Goal: Task Accomplishment & Management: Complete application form

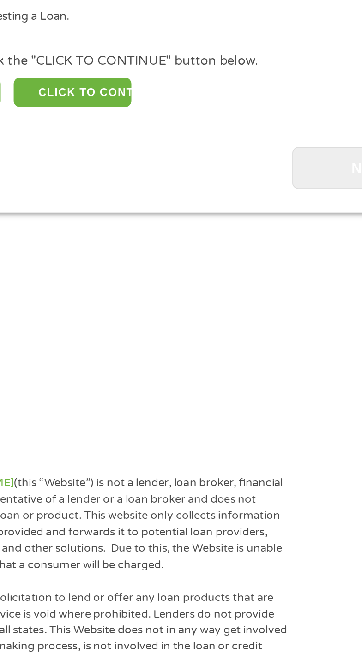
scroll to position [12, 0]
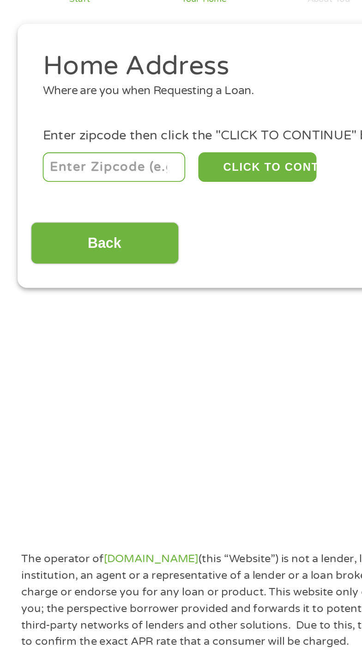
click at [95, 161] on input "number" at bounding box center [67, 163] width 76 height 16
type input "33711"
select select "[US_STATE]"
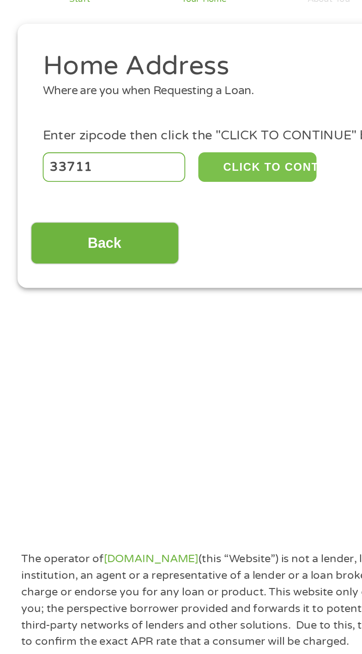
click at [165, 162] on button "CLICK TO CONTINUE" at bounding box center [143, 163] width 63 height 16
type input "33711"
type input "[GEOGRAPHIC_DATA]"
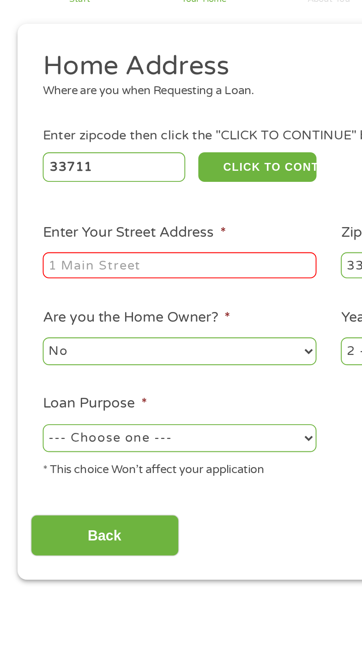
click at [155, 217] on input "Enter Your Street Address *" at bounding box center [101, 215] width 145 height 14
type input "[STREET_ADDRESS][PERSON_NAME]"
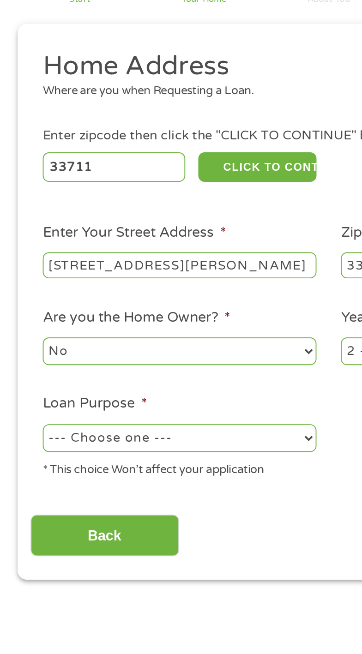
click at [143, 260] on select "No Yes" at bounding box center [101, 261] width 145 height 15
select select "yes"
click at [29, 255] on select "No Yes" at bounding box center [101, 261] width 145 height 15
click at [134, 305] on select "--- Choose one --- Pay Bills Debt Consolidation Home Improvement Major Purchase…" at bounding box center [101, 307] width 145 height 15
select select "other"
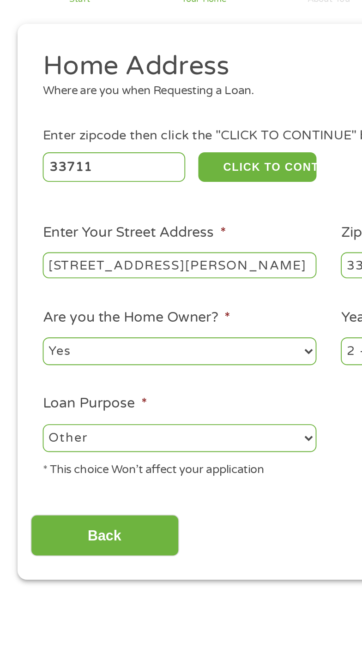
click at [29, 301] on select "--- Choose one --- Pay Bills Debt Consolidation Home Improvement Major Purchase…" at bounding box center [101, 307] width 145 height 15
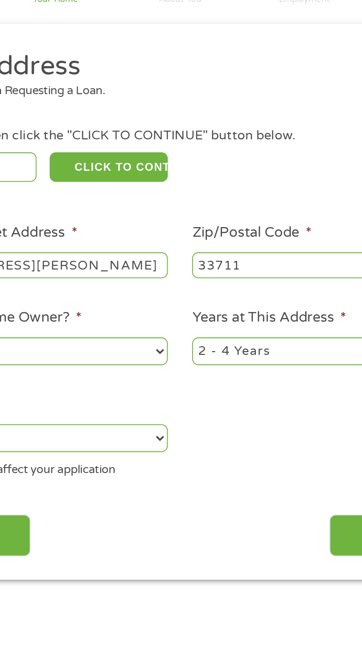
click at [244, 257] on select "1 Year or less 1 - 2 Years 2 - 4 Years Over 4 Years" at bounding box center [259, 261] width 145 height 15
select select "60months"
click at [187, 255] on select "1 Year or less 1 - 2 Years 2 - 4 Years Over 4 Years" at bounding box center [259, 261] width 145 height 15
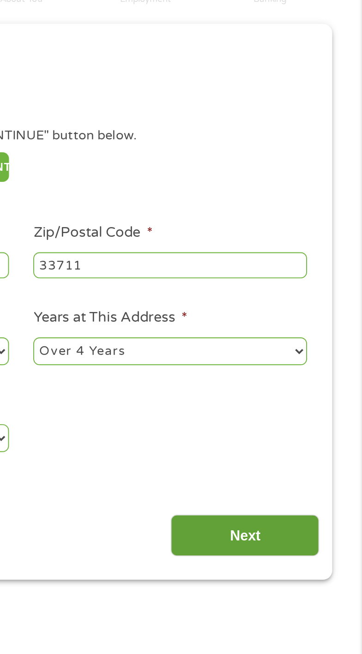
click at [319, 359] on input "Next" at bounding box center [299, 359] width 79 height 23
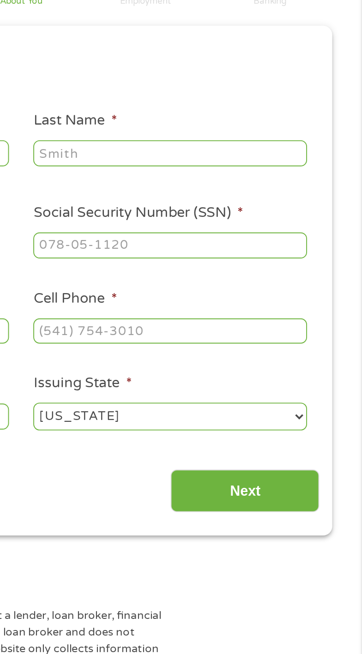
scroll to position [3, 4]
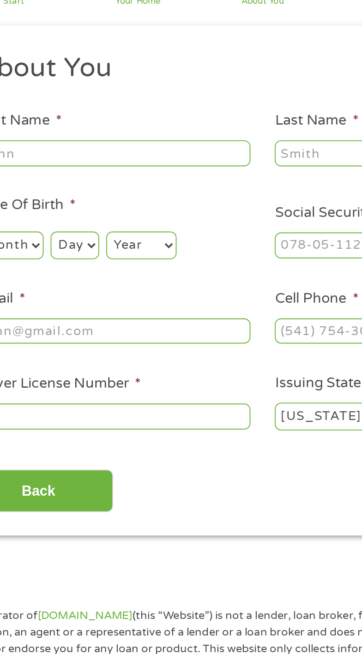
click at [143, 154] on input "First Name *" at bounding box center [101, 156] width 145 height 14
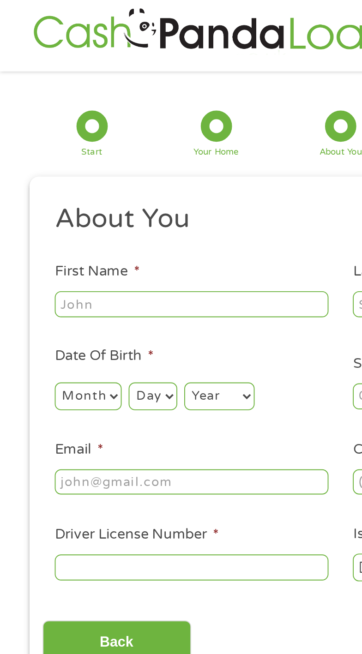
scroll to position [6, 0]
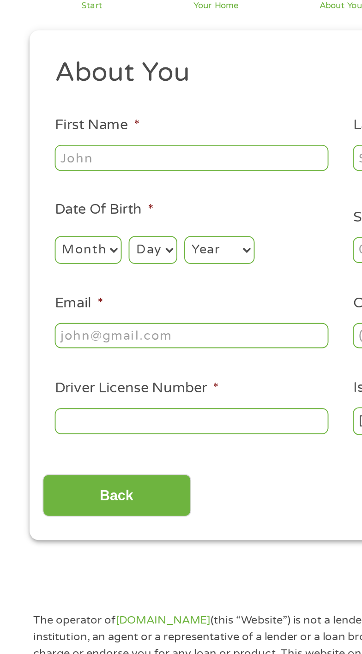
type input "[US_STATE]"
type input "East"
type input "[EMAIL_ADDRESS][DOMAIN_NAME]"
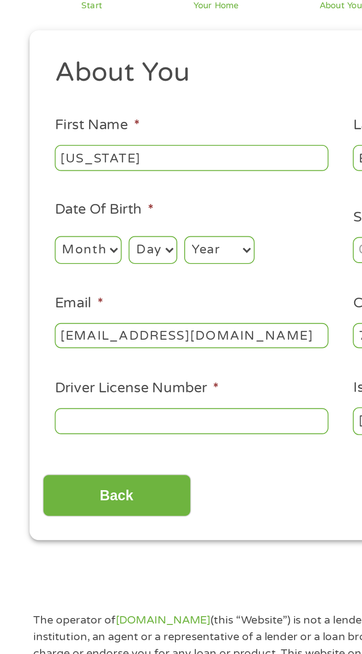
type input "[PHONE_NUMBER]"
click at [54, 206] on select "Month 1 2 3 4 5 6 7 8 9 10 11 12" at bounding box center [47, 210] width 36 height 15
select select "9"
click at [29, 203] on select "Month 1 2 3 4 5 6 7 8 9 10 11 12" at bounding box center [47, 210] width 36 height 15
click at [85, 215] on select "Day 1 2 3 4 5 6 7 8 9 10 11 12 13 14 15 16 17 18 19 20 21 22 23 24 25 26 27 28 …" at bounding box center [80, 210] width 25 height 15
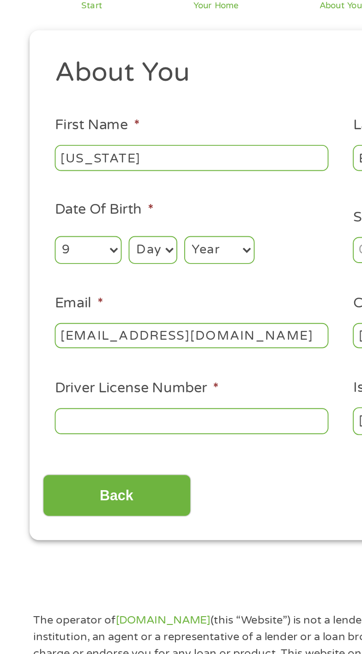
select select "11"
click at [68, 203] on select "Day 1 2 3 4 5 6 7 8 9 10 11 12 13 14 15 16 17 18 19 20 21 22 23 24 25 26 27 28 …" at bounding box center [80, 210] width 25 height 15
click at [126, 206] on select "Year [DATE] 2006 2005 2004 2003 2002 2001 2000 1999 1998 1997 1996 1995 1994 19…" at bounding box center [116, 210] width 37 height 15
select select "1982"
click at [98, 203] on select "Year [DATE] 2006 2005 2004 2003 2002 2001 2000 1999 1998 1997 1996 1995 1994 19…" at bounding box center [116, 210] width 37 height 15
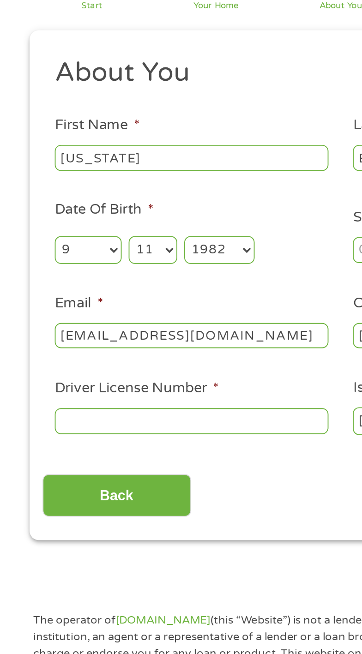
click at [135, 300] on input "Driver License Number *" at bounding box center [101, 301] width 145 height 14
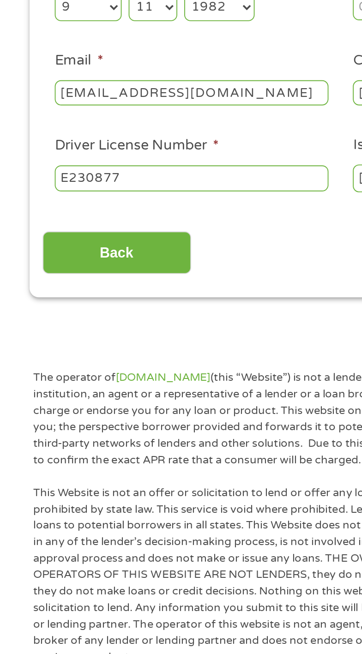
click at [92, 299] on input "E230877" at bounding box center [101, 301] width 145 height 14
click at [153, 303] on input "E230877" at bounding box center [101, 301] width 145 height 14
type input "E"
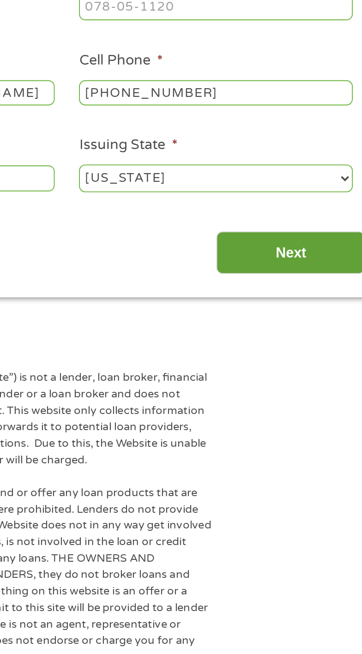
type input "E230877828310"
click at [301, 340] on input "Next" at bounding box center [299, 340] width 79 height 23
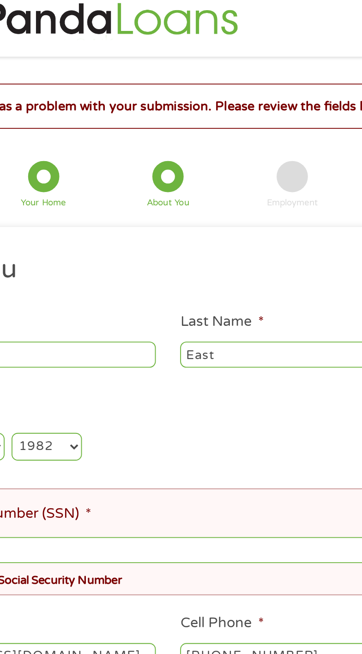
scroll to position [12, 0]
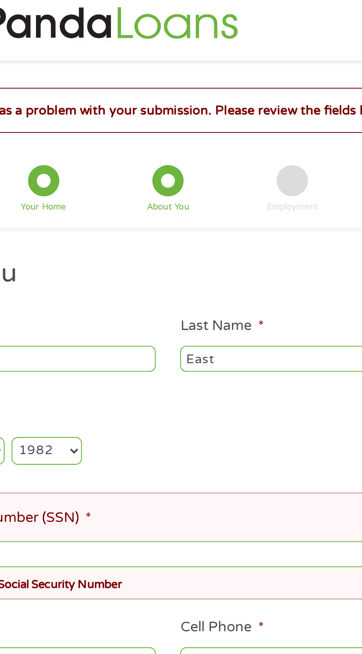
click at [197, 277] on li "Social Security Number (SSN) * Please provide a Valid Social Security Number" at bounding box center [178, 290] width 310 height 56
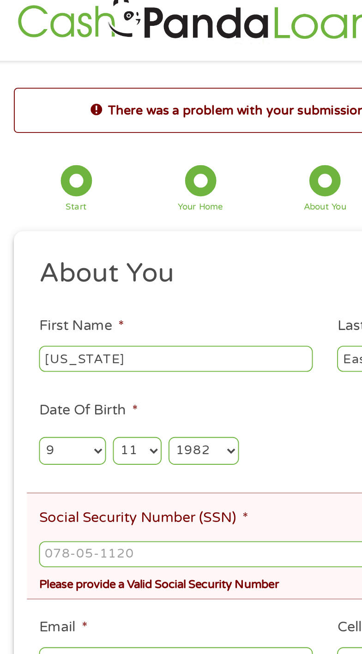
click at [108, 276] on label "Social Security Number (SSN) *" at bounding box center [84, 275] width 111 height 10
click at [108, 287] on input "Social Security Number (SSN) *" at bounding box center [181, 294] width 304 height 14
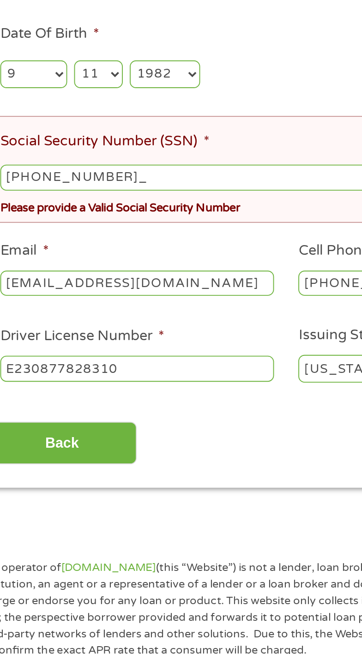
type input "590-16-1363"
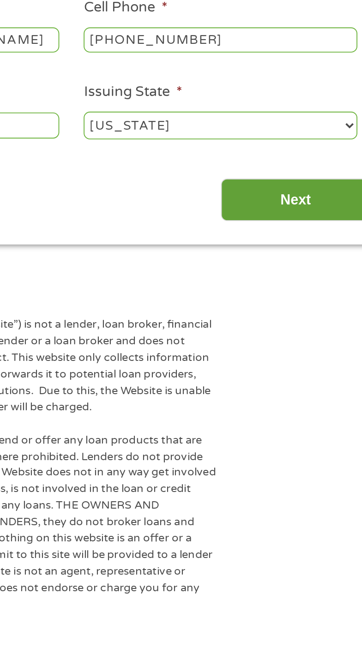
click at [302, 436] on input "Next" at bounding box center [299, 435] width 79 height 23
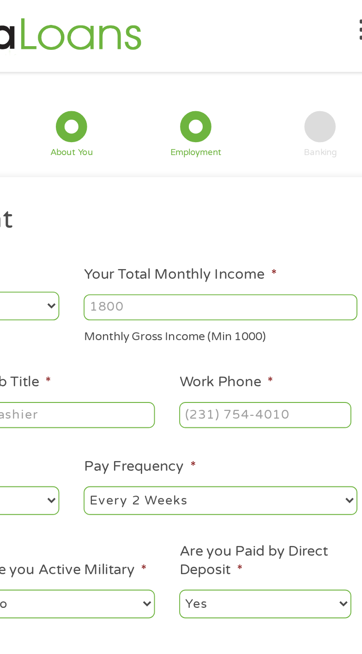
scroll to position [0, 0]
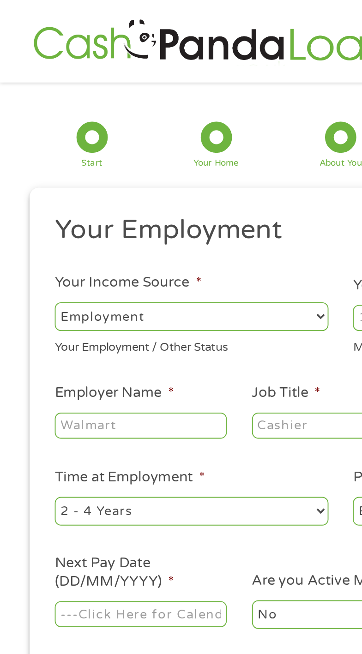
click at [129, 162] on select "--- Choose one --- Employment [DEMOGRAPHIC_DATA] Benefits" at bounding box center [101, 168] width 145 height 15
click at [29, 161] on select "--- Choose one --- Employment [DEMOGRAPHIC_DATA] Benefits" at bounding box center [101, 168] width 145 height 15
click at [101, 224] on input "Employer Name *" at bounding box center [74, 226] width 91 height 14
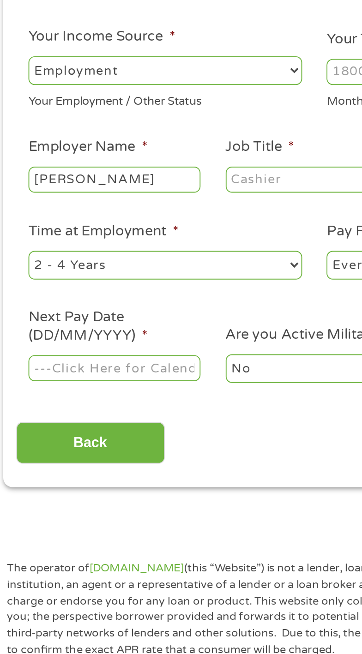
type input "[PERSON_NAME]"
click at [174, 228] on input "Job Title *" at bounding box center [179, 226] width 91 height 14
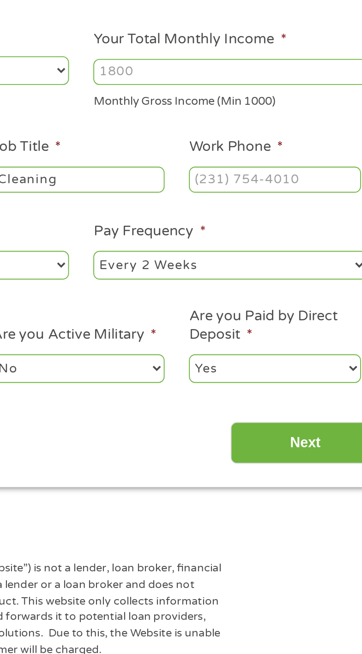
type input "Cleaning"
click at [292, 228] on input "Work Phone *" at bounding box center [283, 226] width 91 height 14
type input "[PHONE_NUMBER]"
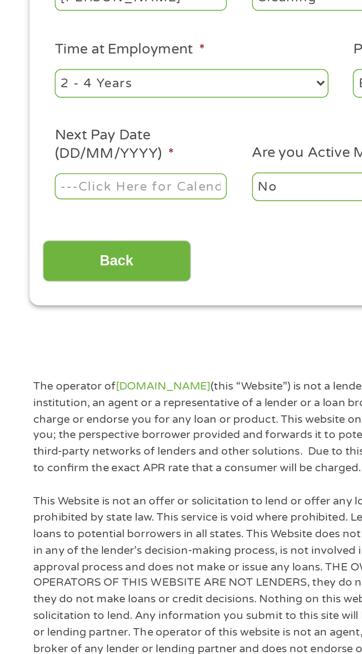
click at [98, 324] on input "Next Pay Date (DD/MM/YYYY) *" at bounding box center [74, 326] width 91 height 14
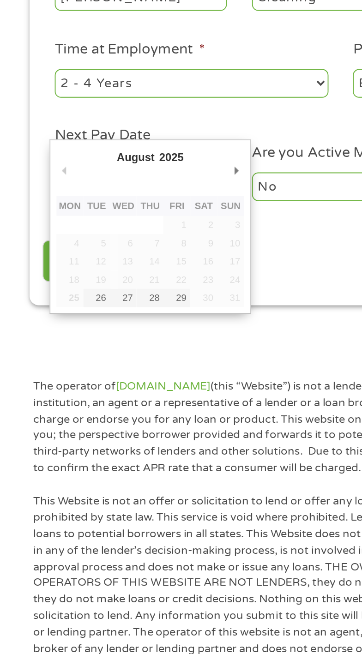
type input "[DATE]"
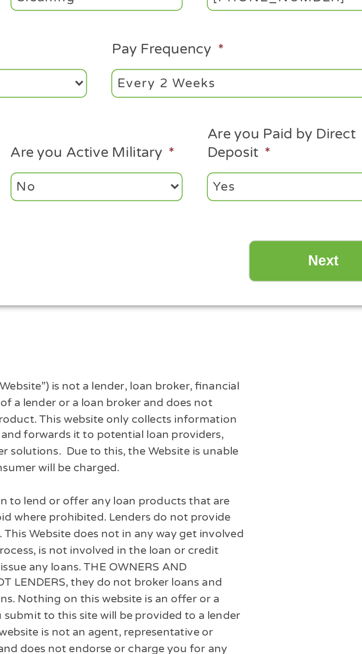
click at [283, 324] on select "Yes No" at bounding box center [283, 326] width 91 height 15
click at [238, 320] on select "Yes No" at bounding box center [283, 326] width 91 height 15
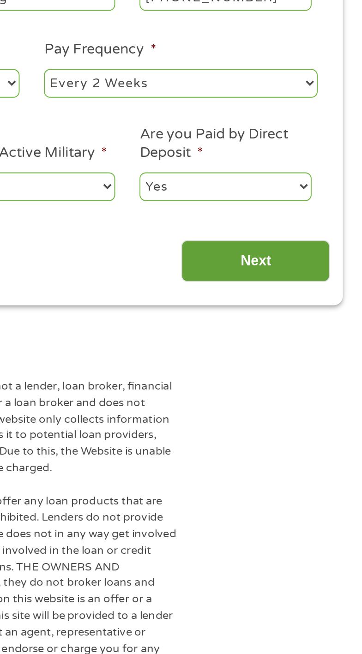
click at [310, 363] on input "Next" at bounding box center [299, 366] width 79 height 23
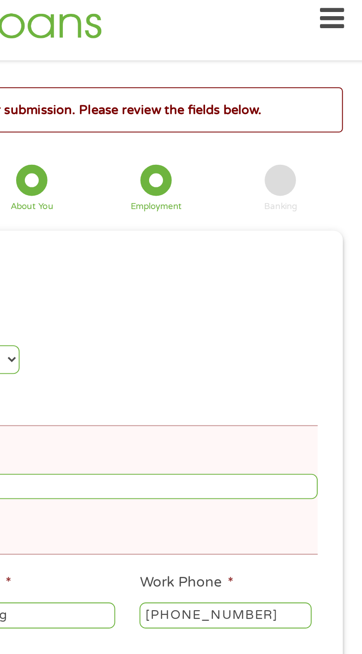
scroll to position [12, 0]
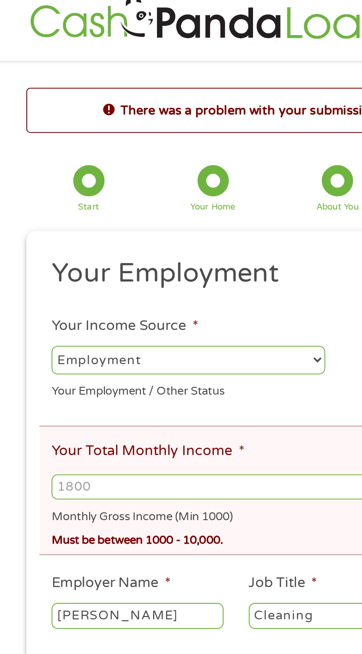
click at [95, 263] on input "Your Total Monthly Income *" at bounding box center [181, 259] width 304 height 14
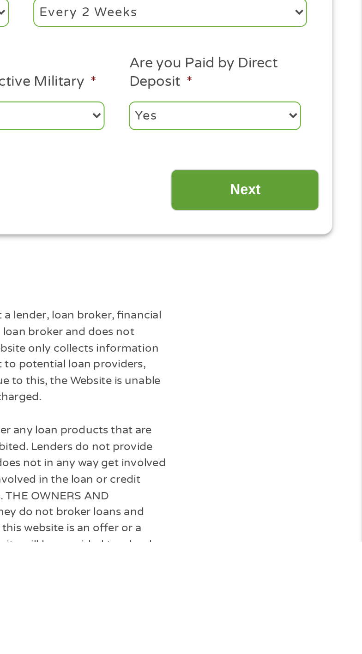
type input "4000"
click at [306, 472] on input "Next" at bounding box center [299, 467] width 79 height 23
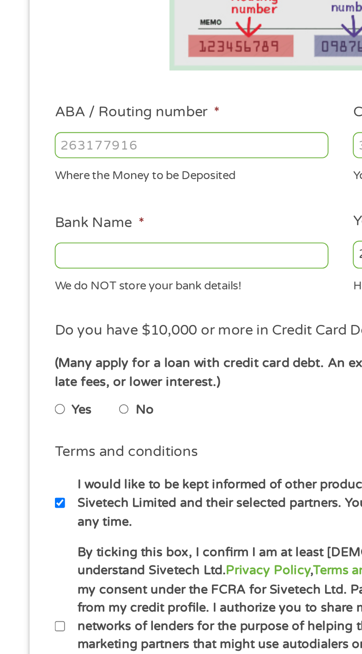
scroll to position [13, 0]
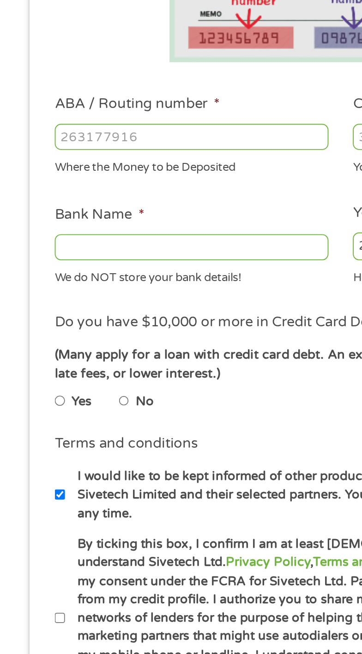
click at [66, 402] on input "No" at bounding box center [66, 398] width 6 height 11
radio input "true"
click at [35, 508] on input "By ticking this box, I confirm I am at least [DEMOGRAPHIC_DATA]. I confirm I ha…" at bounding box center [32, 513] width 6 height 11
checkbox input "true"
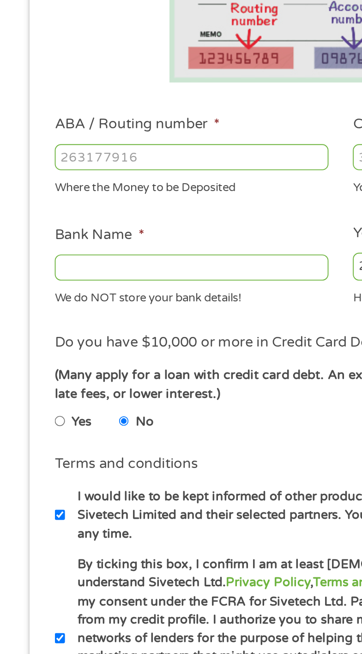
click at [127, 320] on input "Bank Name *" at bounding box center [101, 317] width 145 height 14
click at [130, 315] on input "Bank Name *" at bounding box center [101, 317] width 145 height 14
type input "Bancorp"
click at [135, 260] on input "ABA / Routing number *" at bounding box center [101, 258] width 145 height 14
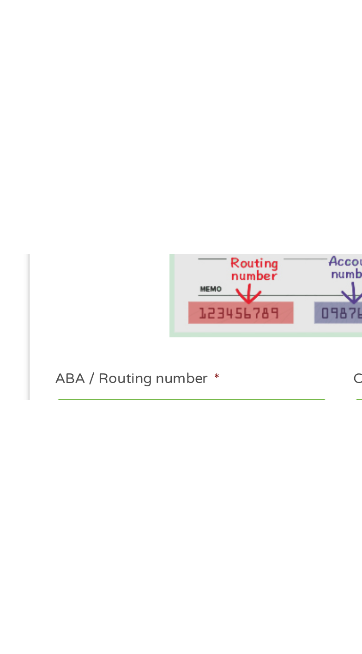
scroll to position [13, 0]
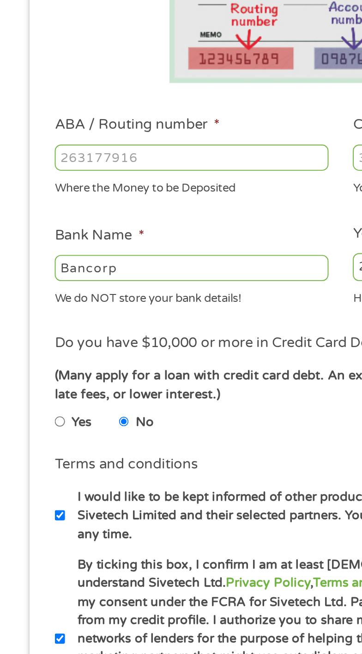
click at [155, 258] on input "ABA / Routing number *" at bounding box center [101, 259] width 145 height 14
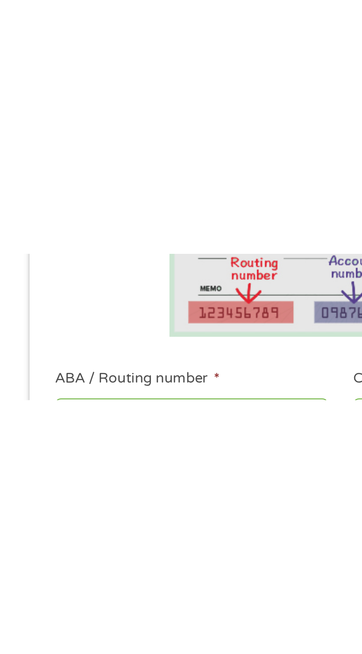
scroll to position [12, 0]
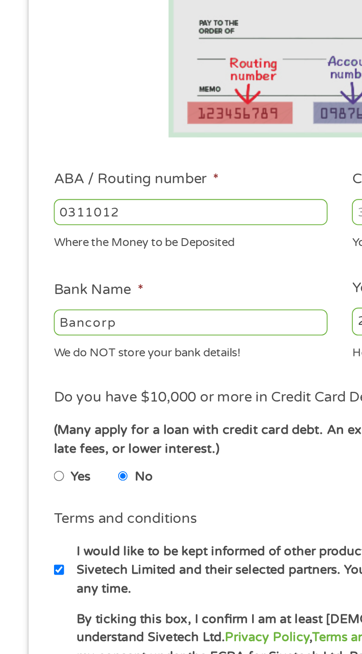
click at [122, 261] on input "0311012" at bounding box center [101, 260] width 145 height 14
type input "031101279"
type input "THE BANCORP BANK"
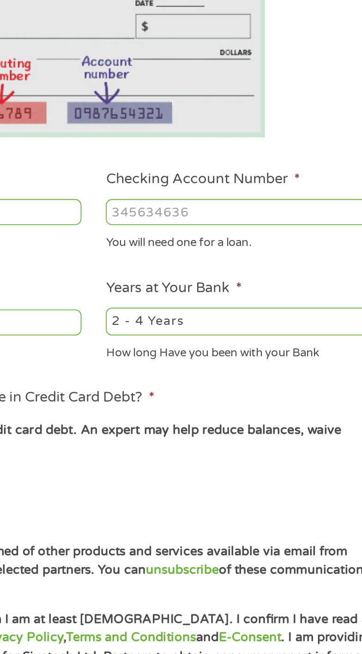
type input "031101279"
click at [271, 258] on input "Checking Account Number *" at bounding box center [259, 260] width 145 height 14
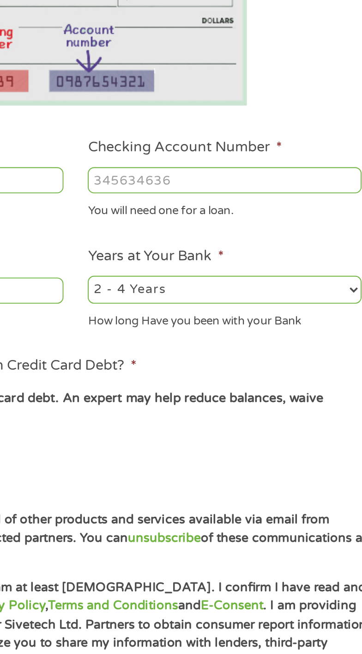
click at [289, 256] on input "Checking Account Number *" at bounding box center [259, 260] width 145 height 14
click at [290, 261] on input "Checking Account Number *" at bounding box center [259, 260] width 145 height 14
click at [286, 260] on input "Checking Account Number *" at bounding box center [259, 260] width 145 height 14
click at [287, 258] on input "Checking Account Number *" at bounding box center [259, 260] width 145 height 14
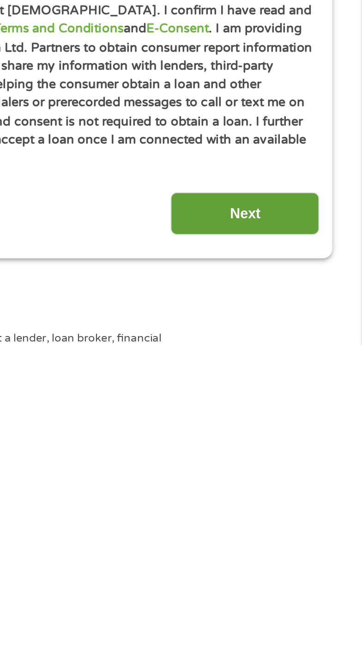
type input "766104438037"
click at [310, 572] on input "Next" at bounding box center [299, 583] width 79 height 23
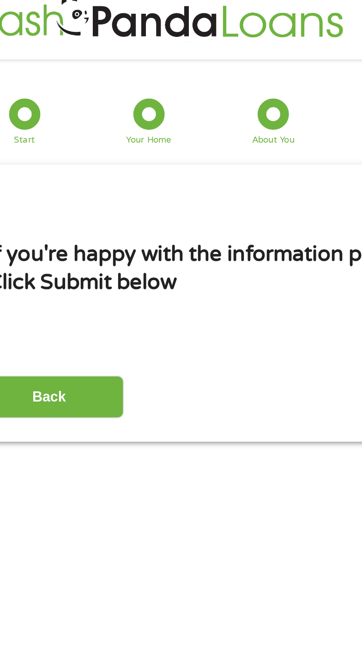
scroll to position [0, 0]
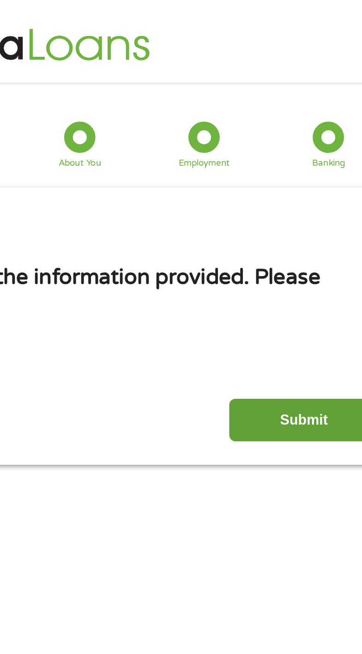
click at [305, 225] on input "Submit" at bounding box center [299, 223] width 79 height 23
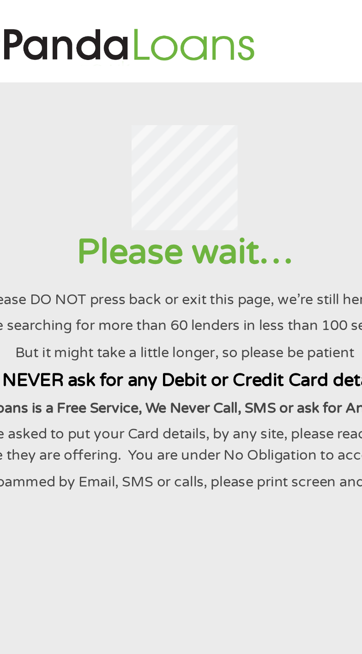
click at [185, 310] on section "Please wait… Please DO NOT press back or exit this page, we’re still here… We a…" at bounding box center [181, 199] width 362 height 311
click at [208, 308] on section "Please wait… Please DO NOT press back or exit this page, we’re still here… We a…" at bounding box center [181, 199] width 362 height 311
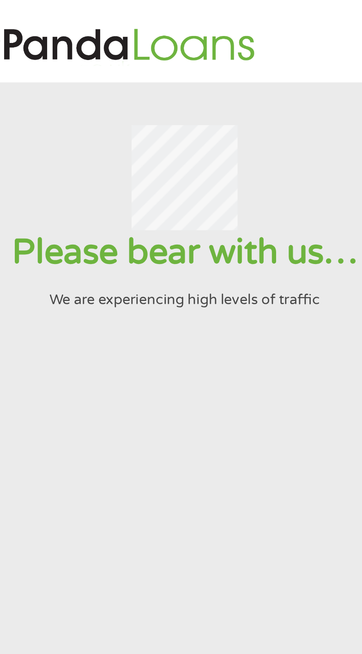
click at [209, 276] on section "Please bear with us… We are experiencing high levels of traffic" at bounding box center [181, 199] width 362 height 311
click at [205, 281] on section "Please bear with us… We are experiencing high levels of traffic" at bounding box center [181, 199] width 362 height 311
click at [209, 278] on section "Please bear with us… We are experiencing high levels of traffic" at bounding box center [181, 199] width 362 height 311
click at [210, 247] on section "Please bear with us… We are experiencing high levels of traffic" at bounding box center [181, 199] width 362 height 311
